Goal: Book appointment/travel/reservation

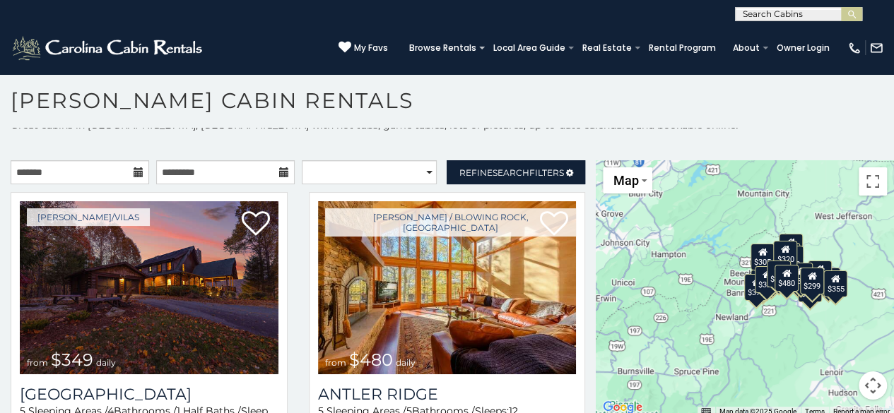
scroll to position [13, 0]
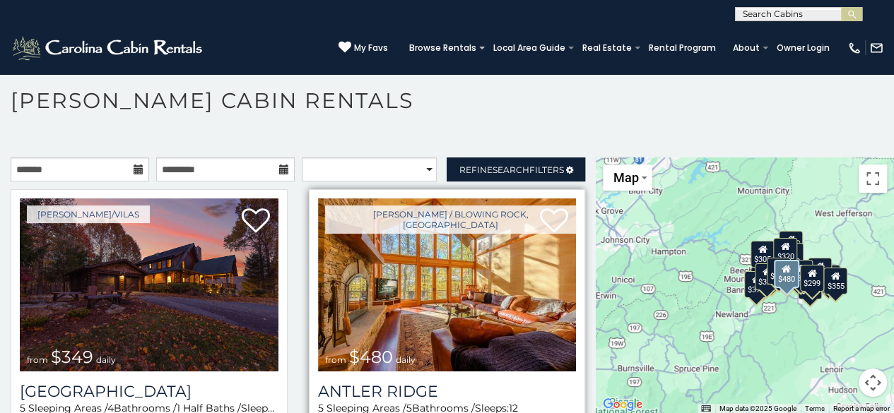
click at [439, 276] on img at bounding box center [447, 285] width 259 height 173
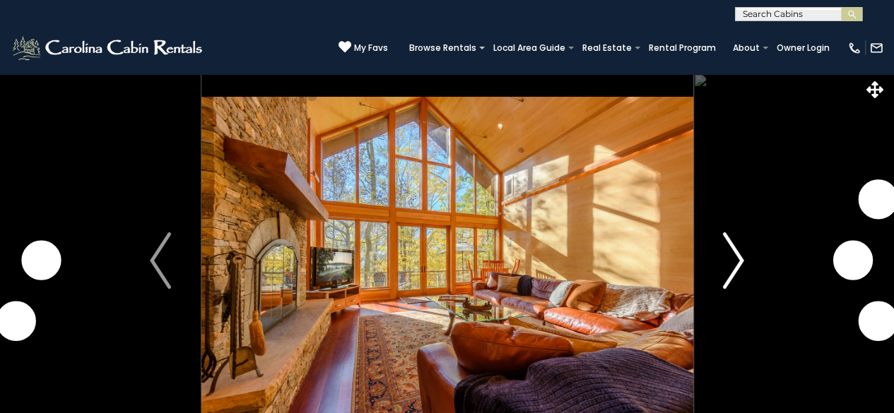
click at [730, 254] on img "Next" at bounding box center [733, 260] width 21 height 57
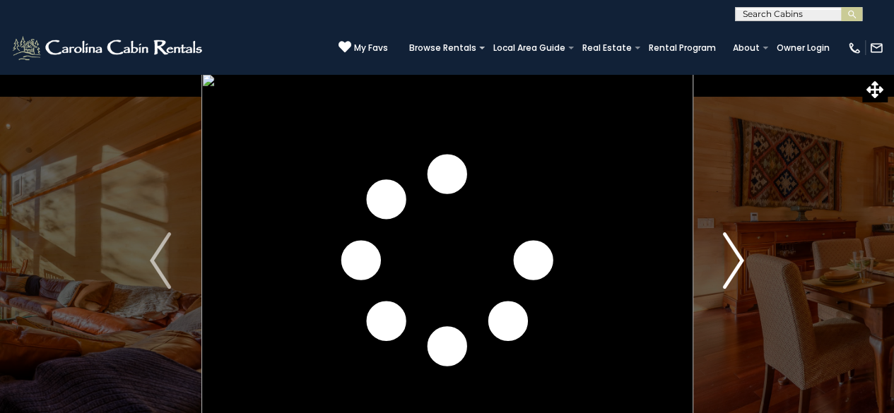
click at [738, 255] on img "Next" at bounding box center [733, 260] width 21 height 57
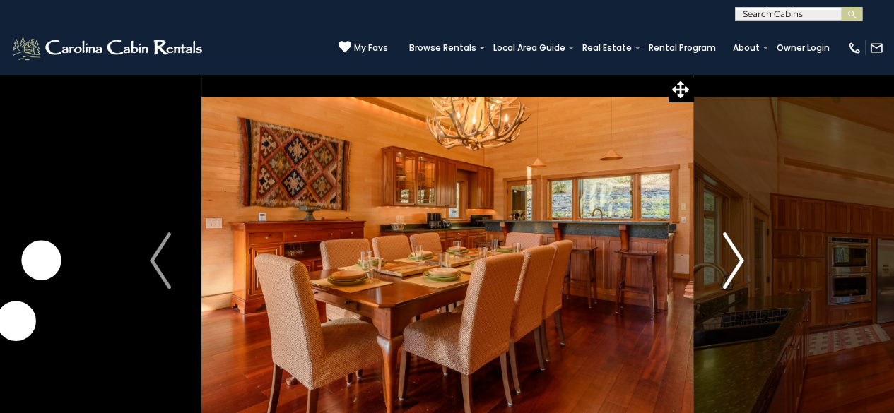
click at [738, 255] on img "Next" at bounding box center [733, 260] width 21 height 57
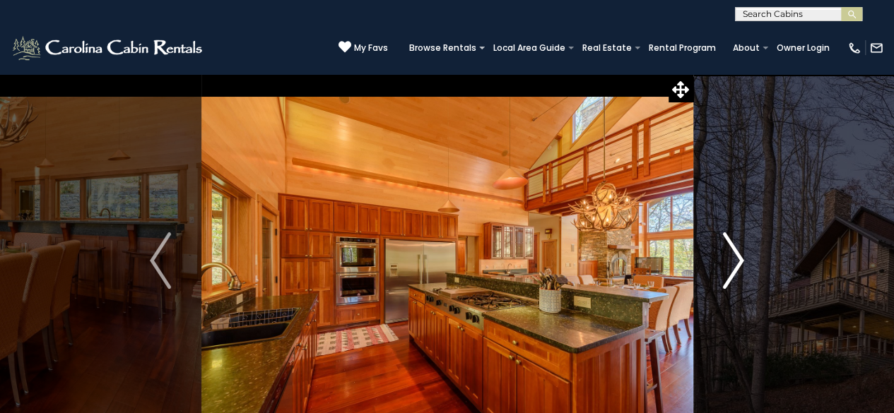
click at [738, 255] on img "Next" at bounding box center [733, 260] width 21 height 57
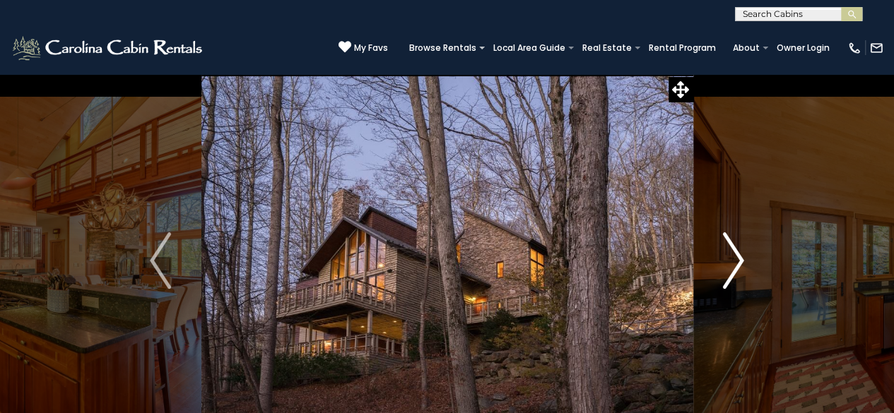
click at [738, 255] on img "Next" at bounding box center [733, 260] width 21 height 57
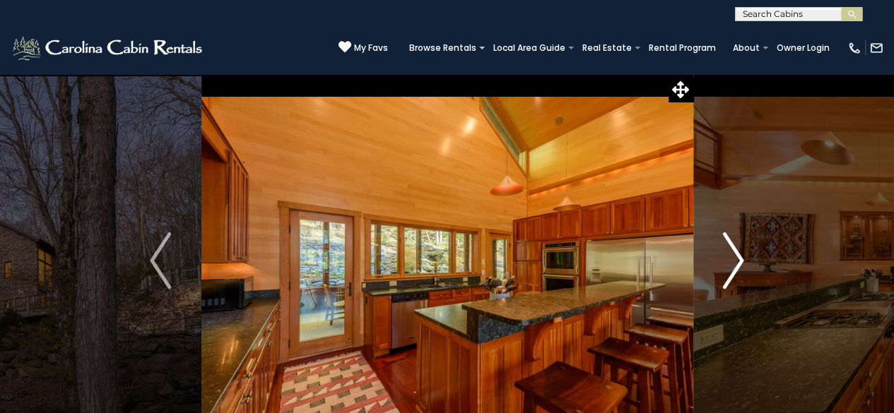
click at [738, 255] on img "Next" at bounding box center [733, 260] width 21 height 57
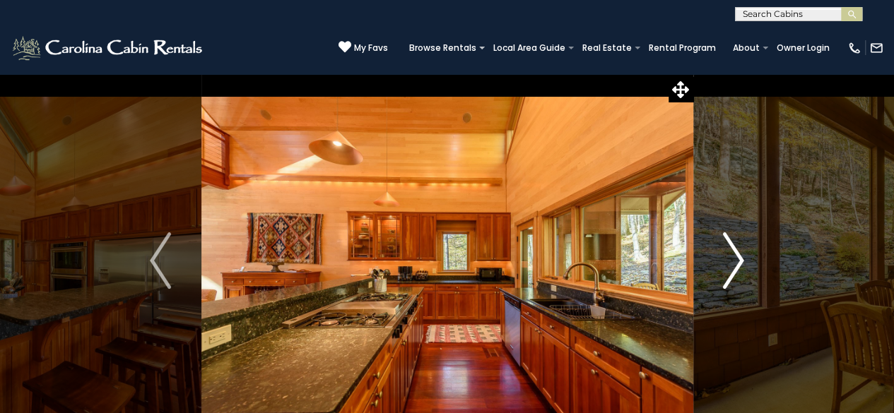
click at [738, 255] on img "Next" at bounding box center [733, 260] width 21 height 57
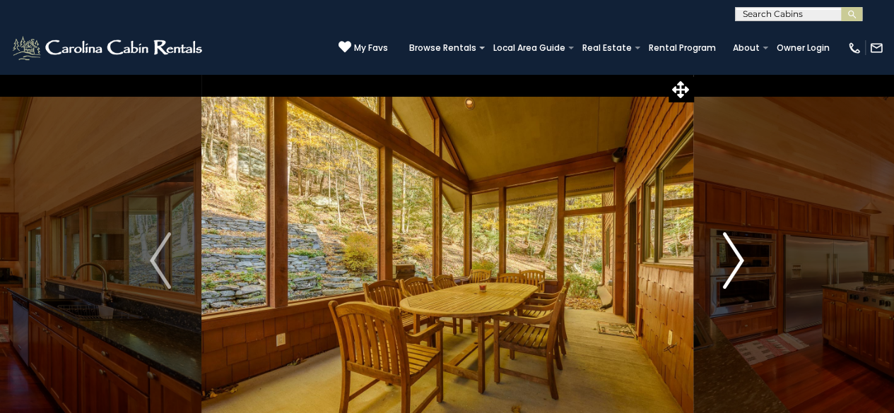
click at [738, 255] on img "Next" at bounding box center [733, 260] width 21 height 57
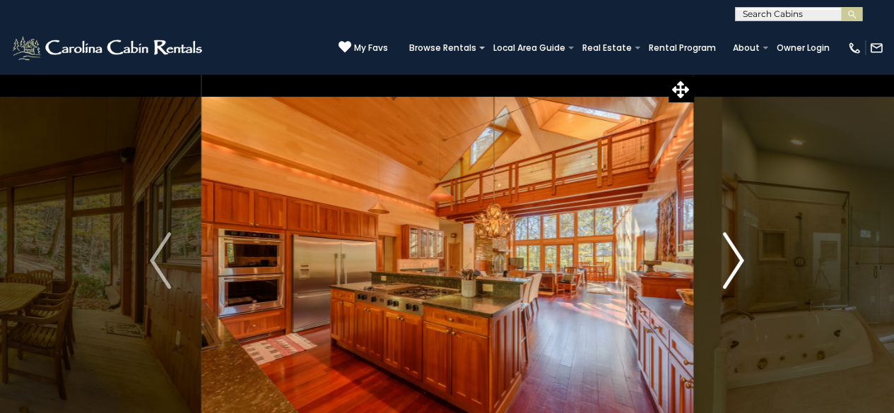
click at [738, 255] on img "Next" at bounding box center [733, 260] width 21 height 57
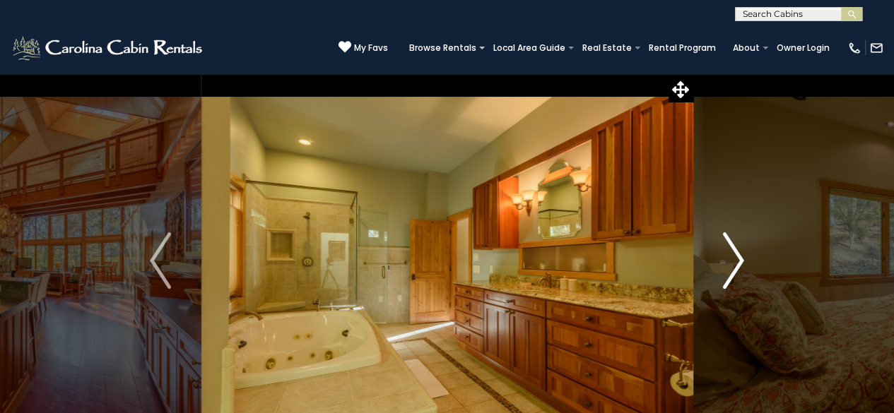
click at [738, 255] on img "Next" at bounding box center [733, 260] width 21 height 57
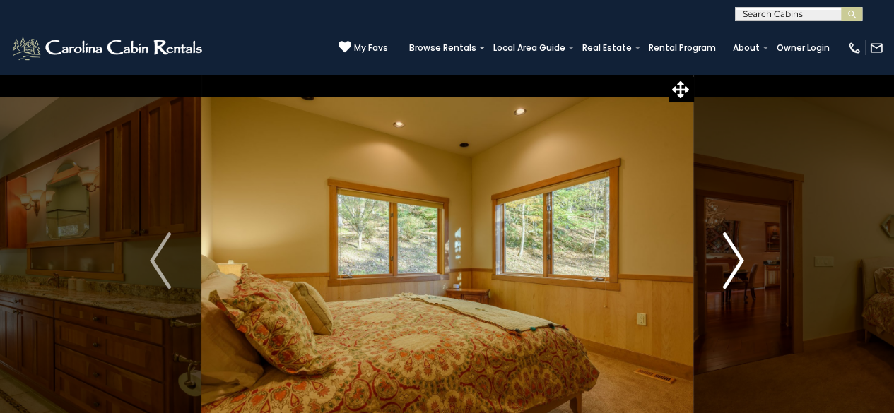
click at [738, 255] on img "Next" at bounding box center [733, 260] width 21 height 57
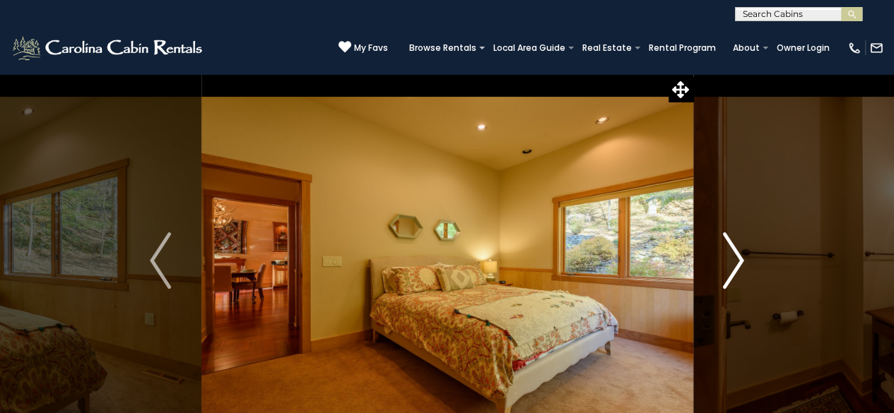
click at [738, 255] on img "Next" at bounding box center [733, 260] width 21 height 57
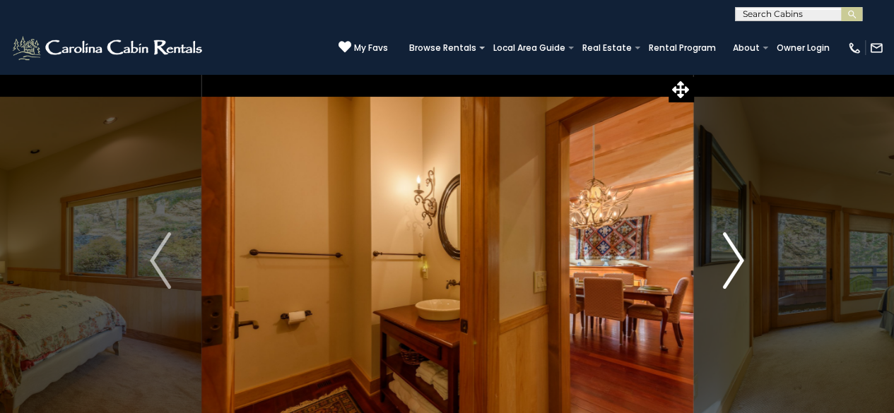
click at [738, 255] on img "Next" at bounding box center [733, 260] width 21 height 57
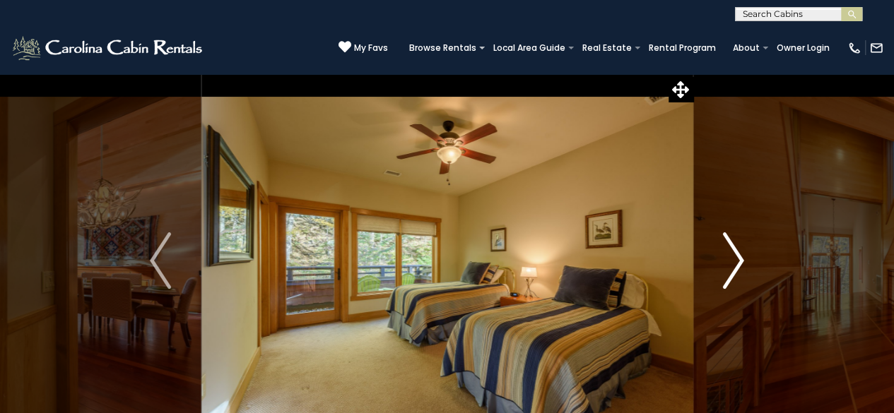
click at [738, 255] on img "Next" at bounding box center [733, 260] width 21 height 57
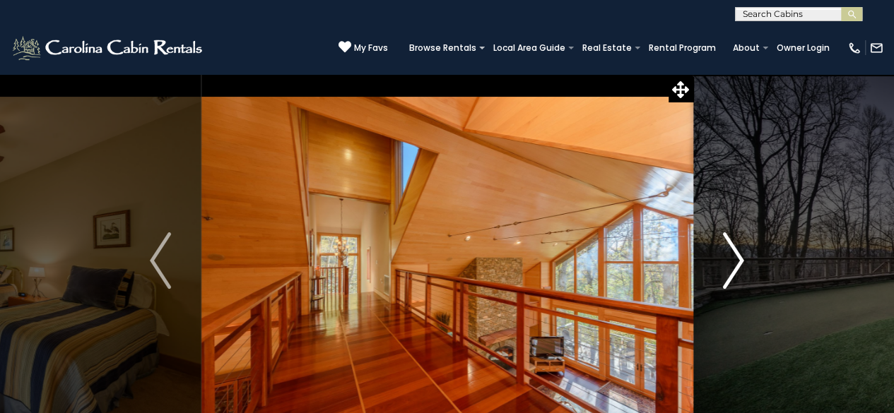
click at [738, 255] on img "Next" at bounding box center [733, 260] width 21 height 57
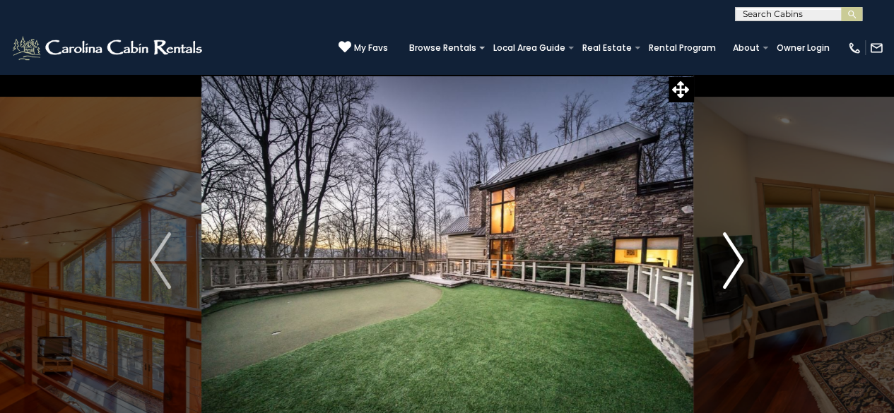
click at [738, 255] on img "Next" at bounding box center [733, 260] width 21 height 57
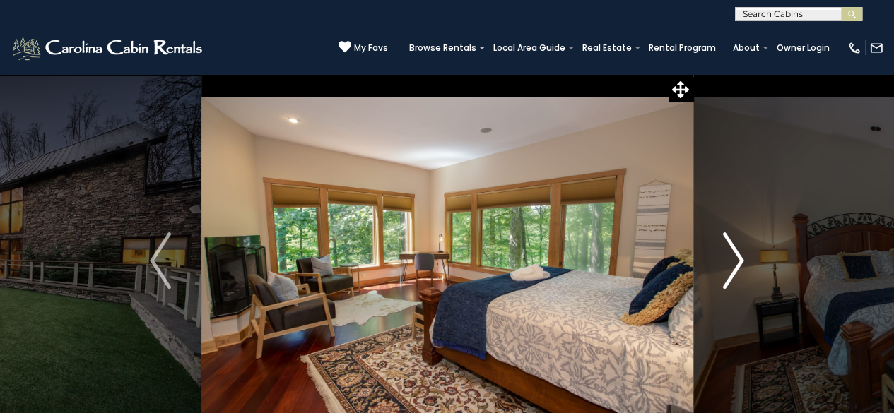
click at [738, 255] on img "Next" at bounding box center [733, 260] width 21 height 57
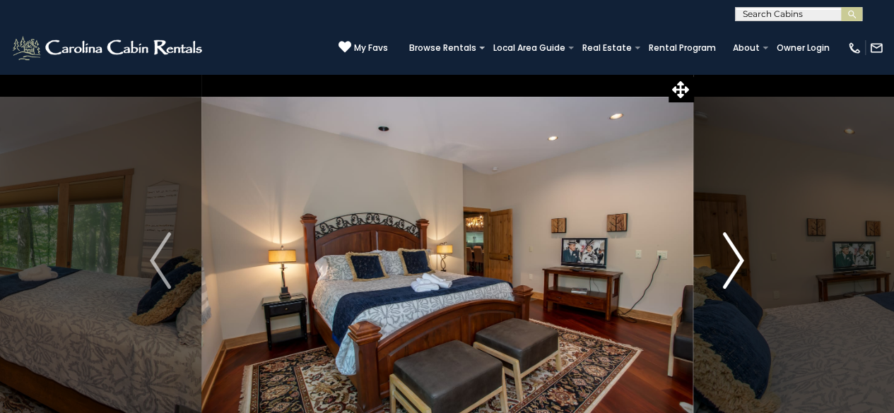
click at [738, 255] on img "Next" at bounding box center [733, 260] width 21 height 57
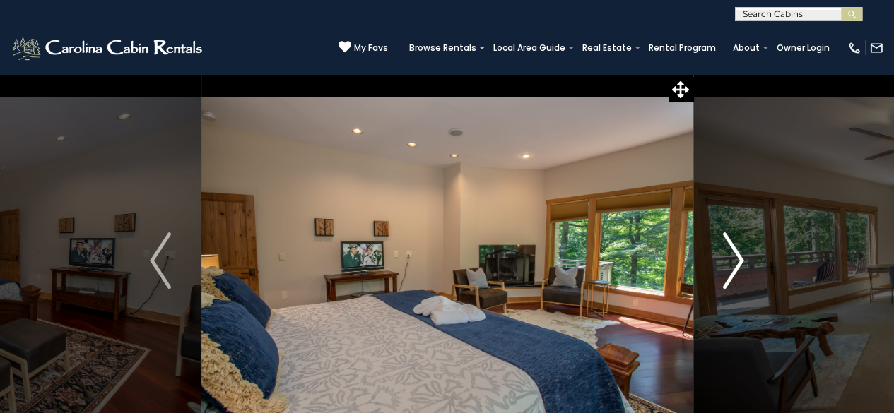
click at [738, 255] on img "Next" at bounding box center [733, 260] width 21 height 57
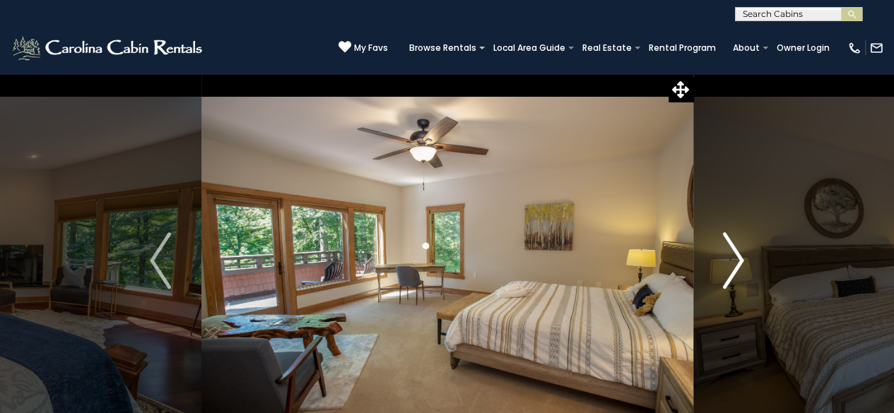
click at [738, 255] on img "Next" at bounding box center [733, 260] width 21 height 57
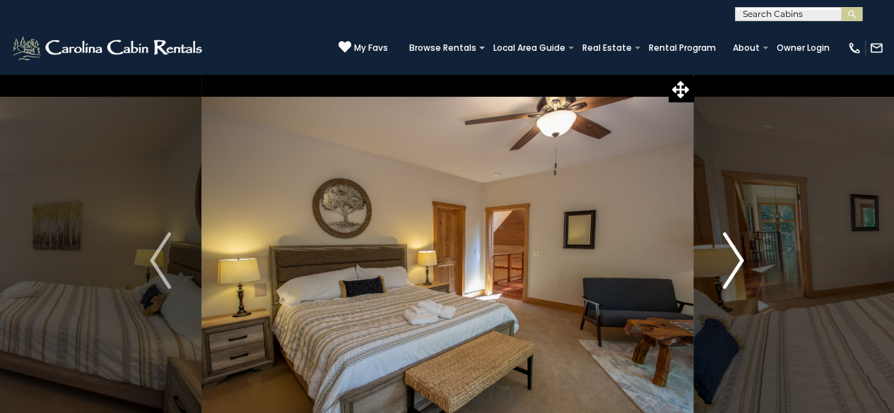
click at [738, 255] on img "Next" at bounding box center [733, 260] width 21 height 57
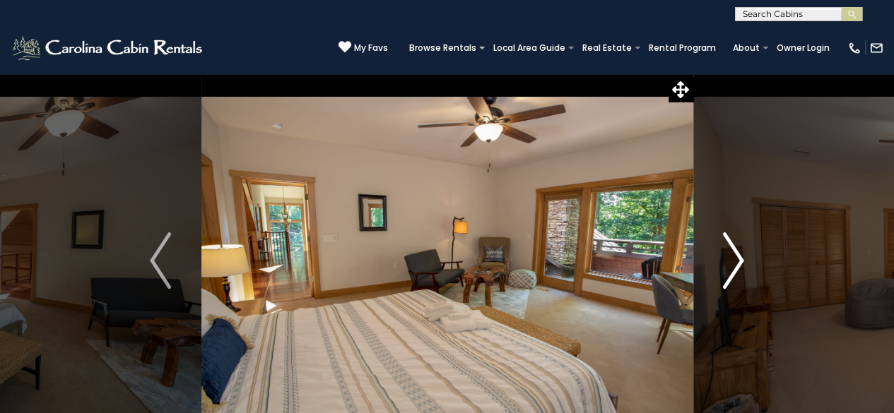
click at [738, 255] on img "Next" at bounding box center [733, 260] width 21 height 57
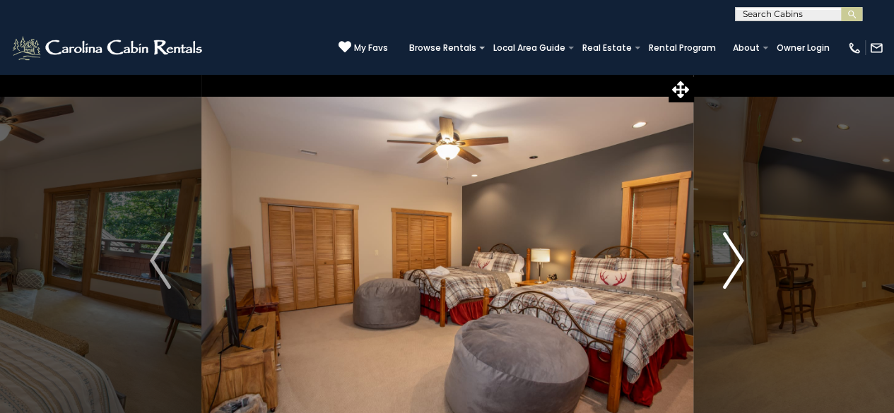
click at [738, 255] on img "Next" at bounding box center [733, 260] width 21 height 57
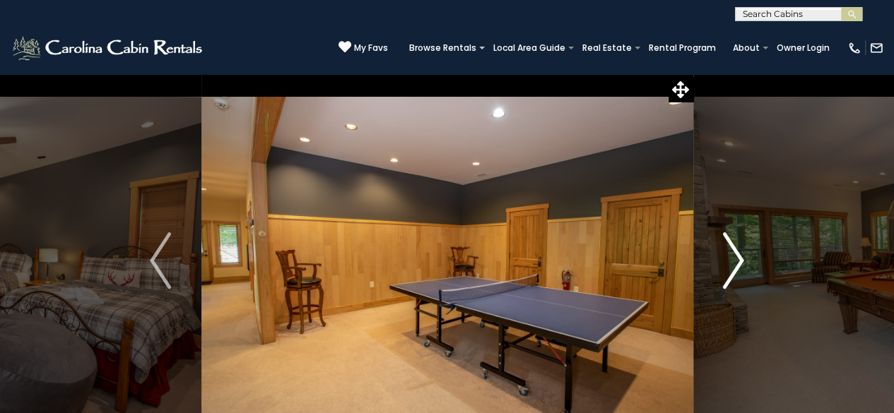
click at [738, 255] on img "Next" at bounding box center [733, 260] width 21 height 57
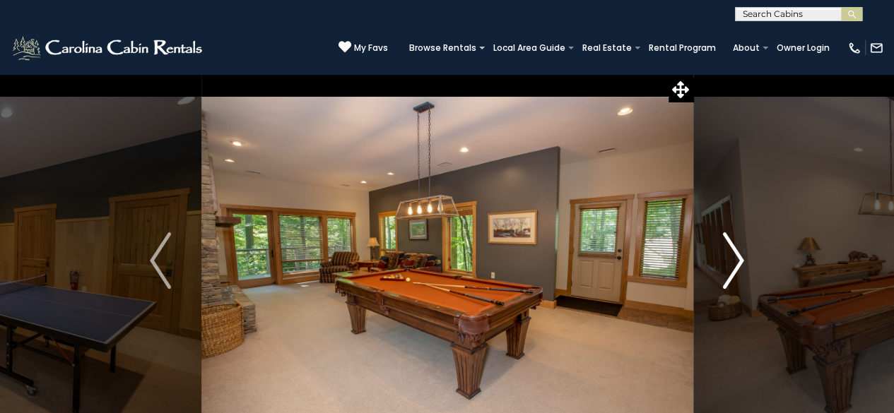
click at [738, 255] on img "Next" at bounding box center [733, 260] width 21 height 57
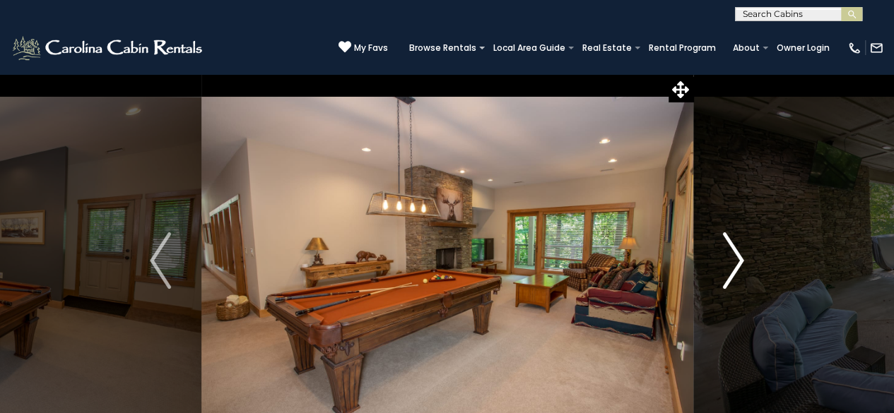
click at [738, 255] on img "Next" at bounding box center [733, 260] width 21 height 57
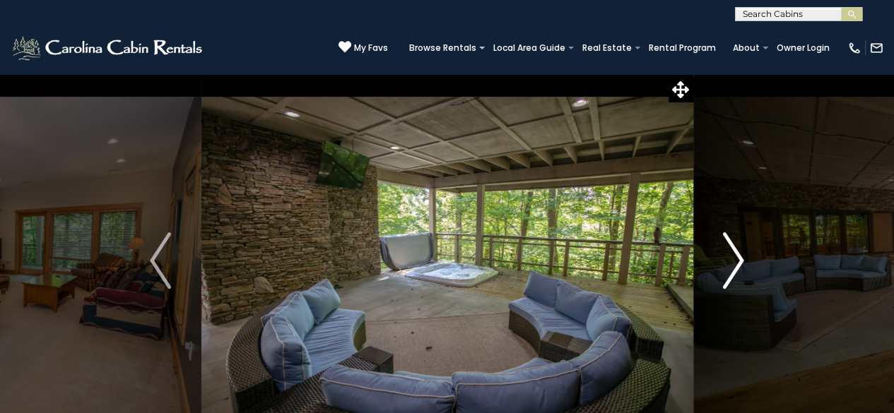
click at [738, 255] on img "Next" at bounding box center [733, 260] width 21 height 57
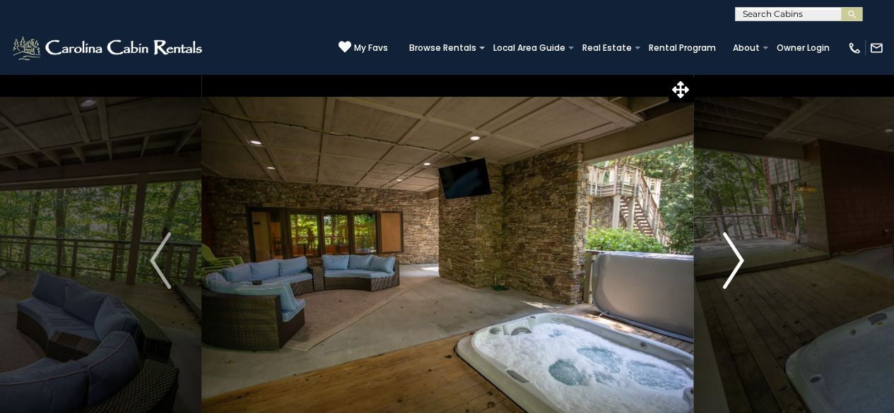
click at [738, 255] on img "Next" at bounding box center [733, 260] width 21 height 57
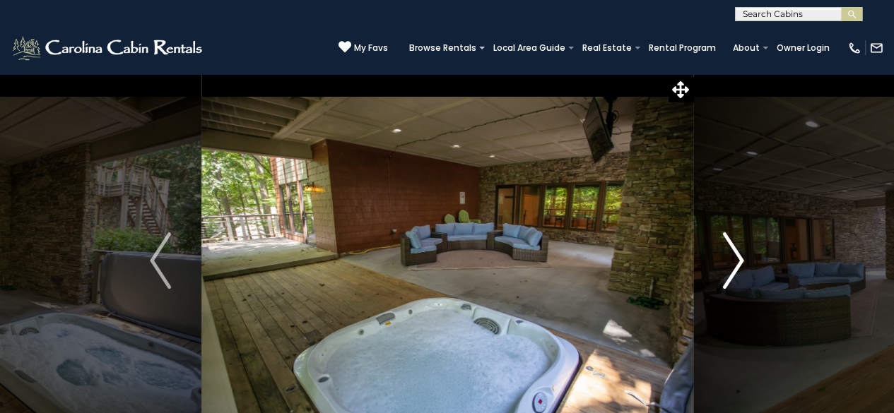
click at [738, 255] on img "Next" at bounding box center [733, 260] width 21 height 57
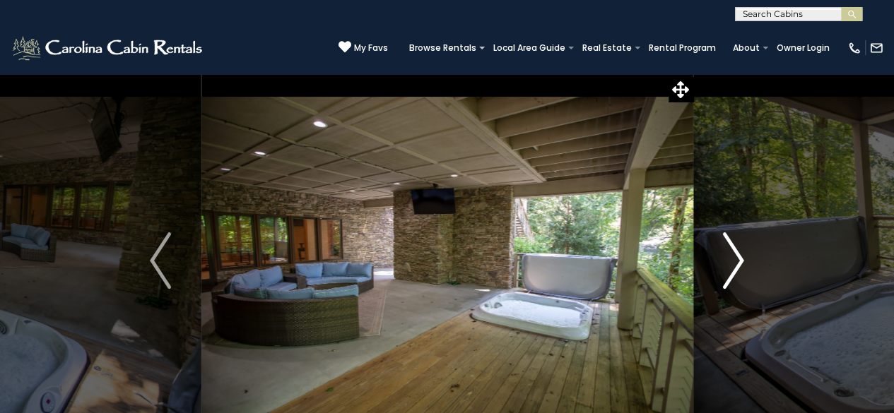
click at [738, 255] on img "Next" at bounding box center [733, 260] width 21 height 57
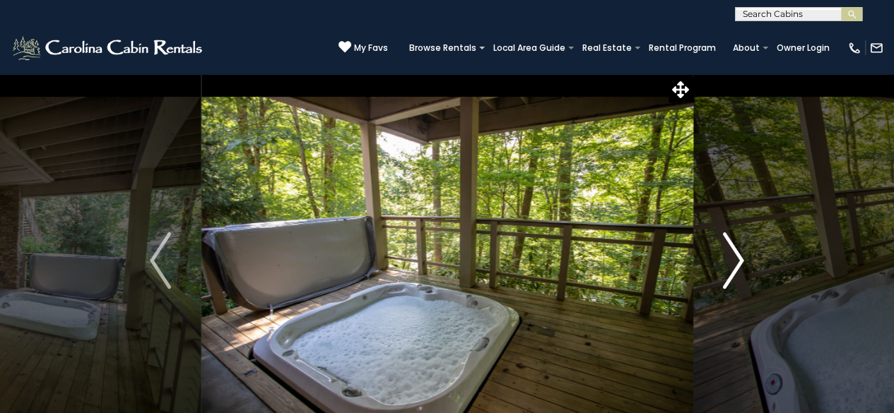
click at [738, 255] on img "Next" at bounding box center [733, 260] width 21 height 57
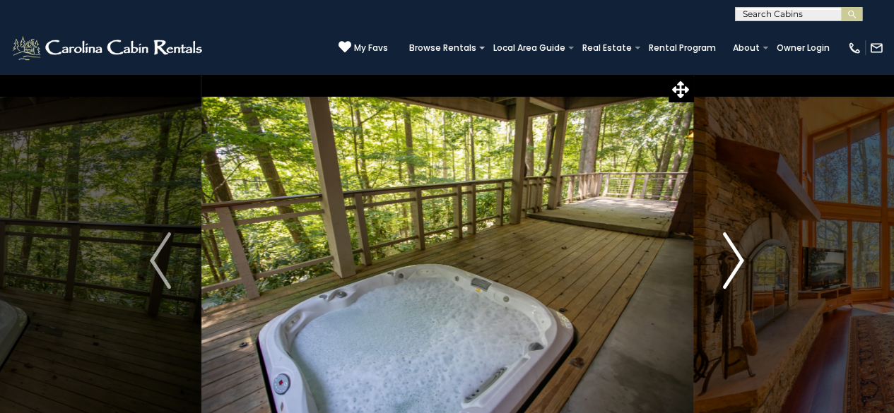
click at [738, 255] on img "Next" at bounding box center [733, 260] width 21 height 57
